Goal: Information Seeking & Learning: Learn about a topic

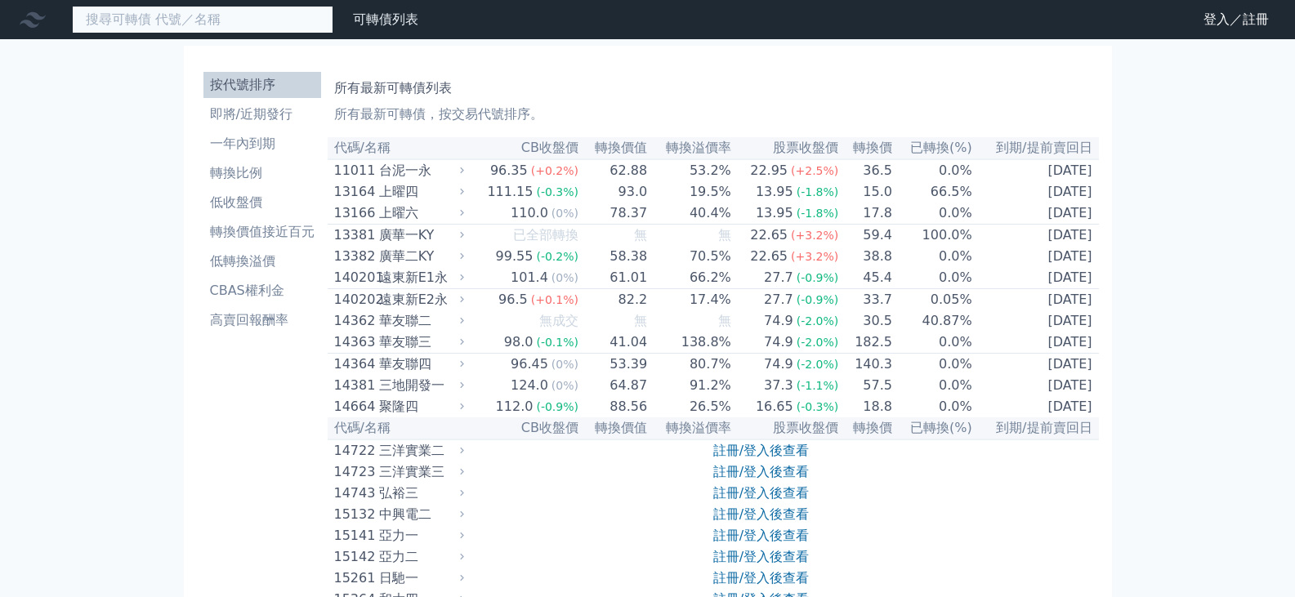
click at [210, 20] on input at bounding box center [202, 20] width 261 height 28
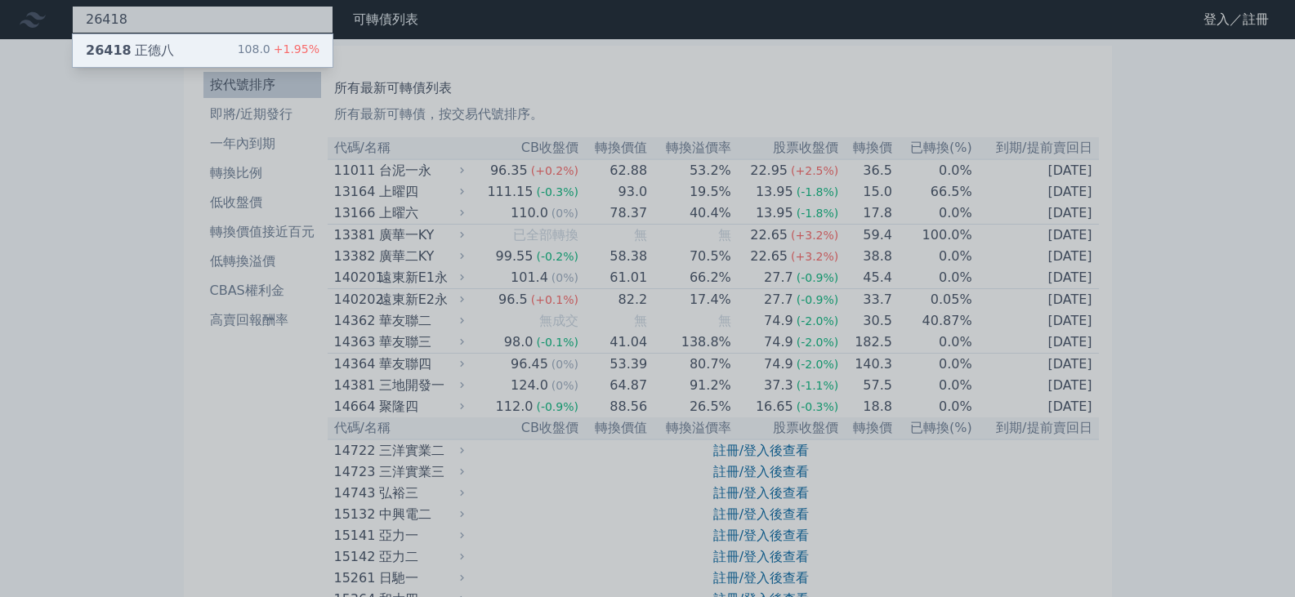
type input "26418"
click at [230, 45] on div "26418 正德八 108.0 +1.95%" at bounding box center [203, 50] width 260 height 33
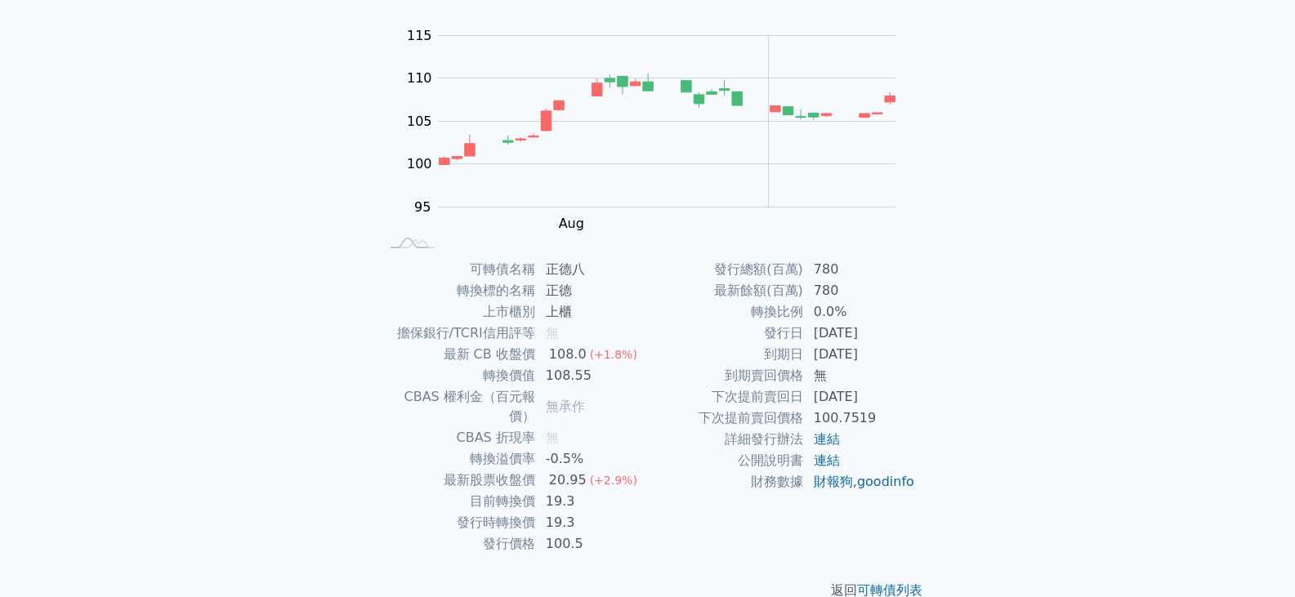
scroll to position [159, 0]
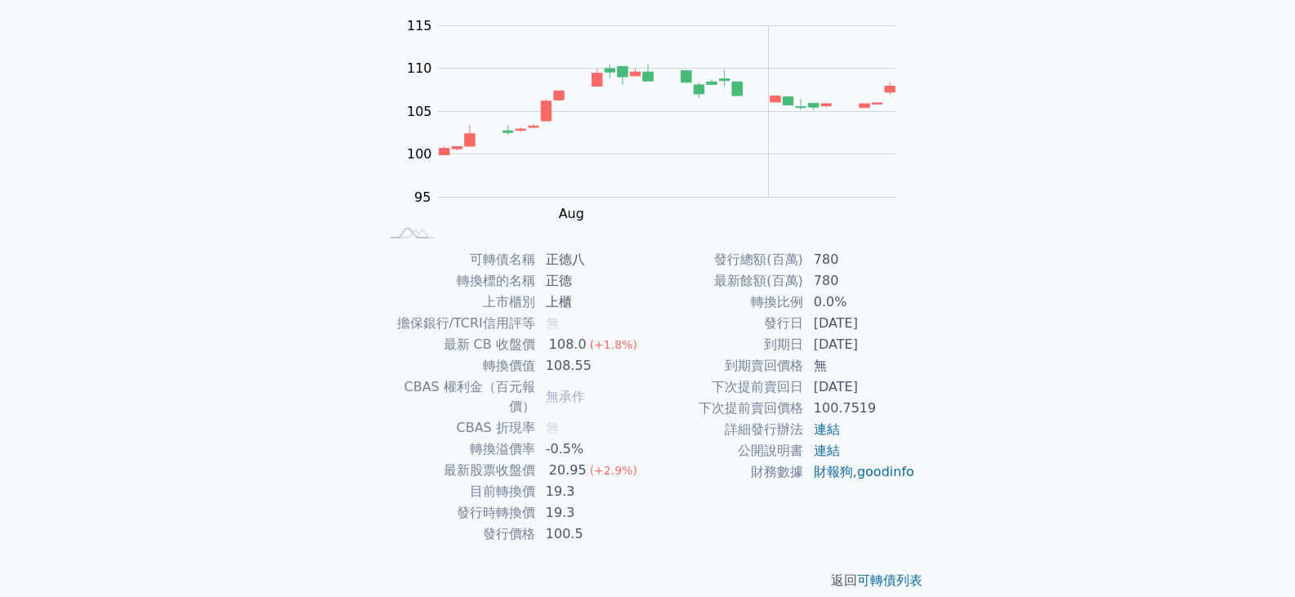
click at [1080, 460] on div "可轉債列表 財務數據 可轉債列表 財務數據 登入／註冊 登入／註冊 可轉債列表 › 26418 正德八 26418 正德八 可轉債詳細資訊 Zoom Out …" at bounding box center [647, 229] width 1295 height 776
drag, startPoint x: 553, startPoint y: 345, endPoint x: 592, endPoint y: 343, distance: 39.2
click at [592, 343] on td "108.0 (+1.8%)" at bounding box center [592, 344] width 112 height 21
click at [979, 466] on div "可轉債列表 財務數據 可轉債列表 財務數據 登入／註冊 登入／註冊 可轉債列表 › 26418 正德八 26418 正德八 可轉債詳細資訊 Zoom Out …" at bounding box center [647, 229] width 1295 height 776
click at [1151, 408] on div "可轉債列表 財務數據 可轉債列表 財務數據 登入／註冊 登入／註冊 可轉債列表 › 26418 正德八 26418 正德八 可轉債詳細資訊 Zoom Out …" at bounding box center [647, 229] width 1295 height 776
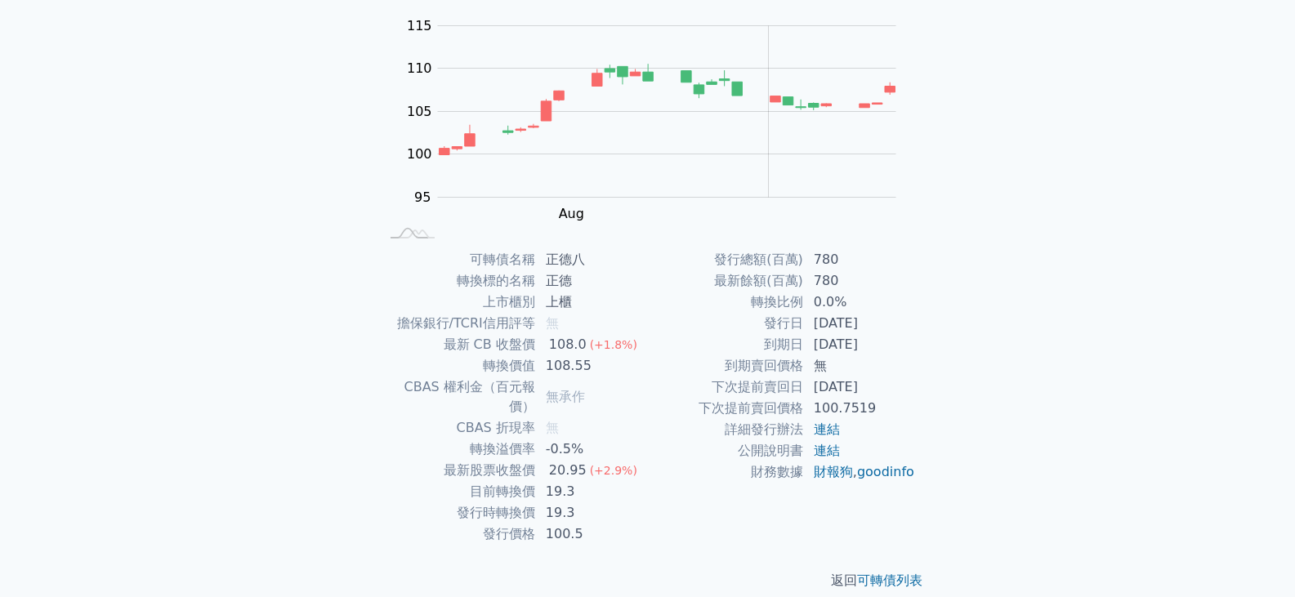
click at [1204, 383] on div "可轉債列表 財務數據 可轉債列表 財務數據 登入／註冊 登入／註冊 可轉債列表 › 26418 正德八 26418 正德八 可轉債詳細資訊 Zoom Out …" at bounding box center [647, 229] width 1295 height 776
